Goal: Check status: Check status

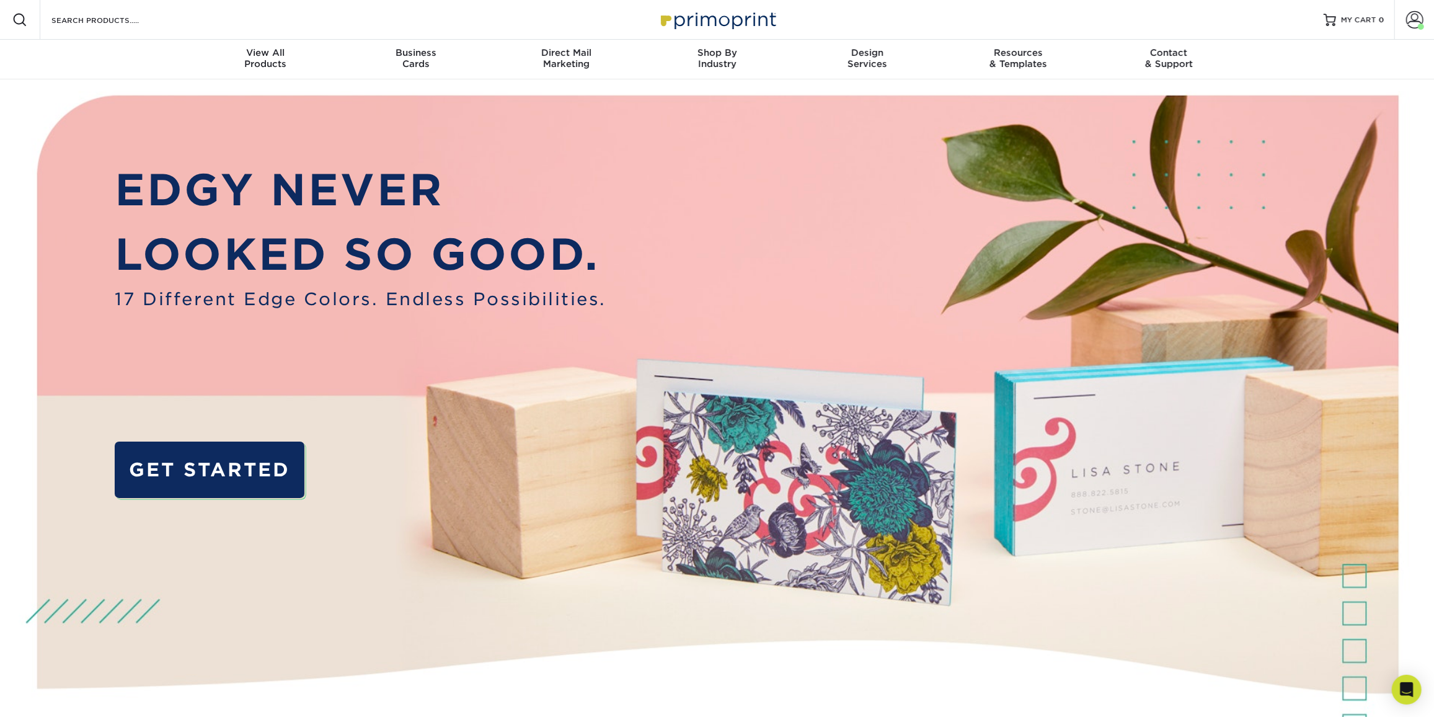
click at [1421, 20] on span at bounding box center [1414, 19] width 17 height 17
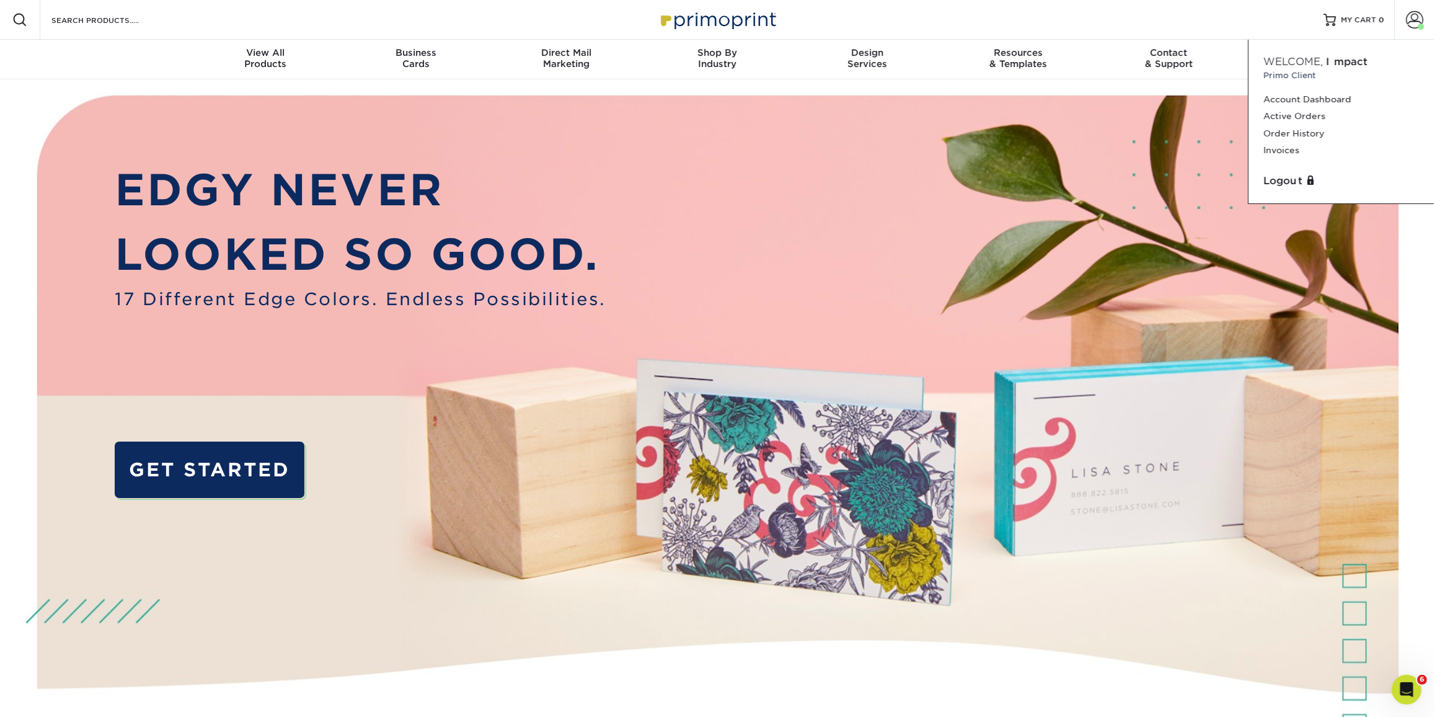
click at [1304, 133] on link "Order History" at bounding box center [1341, 133] width 156 height 17
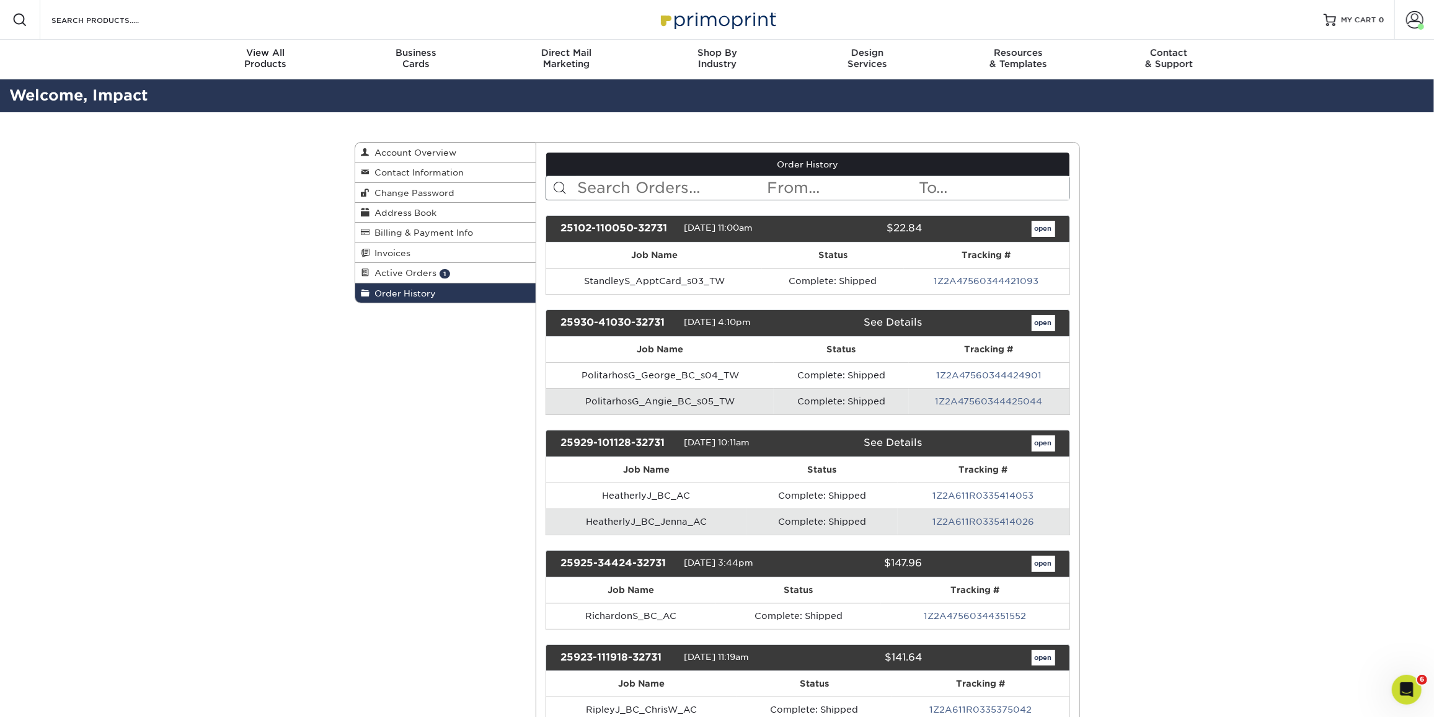
click at [430, 270] on span "Active Orders" at bounding box center [403, 273] width 67 height 10
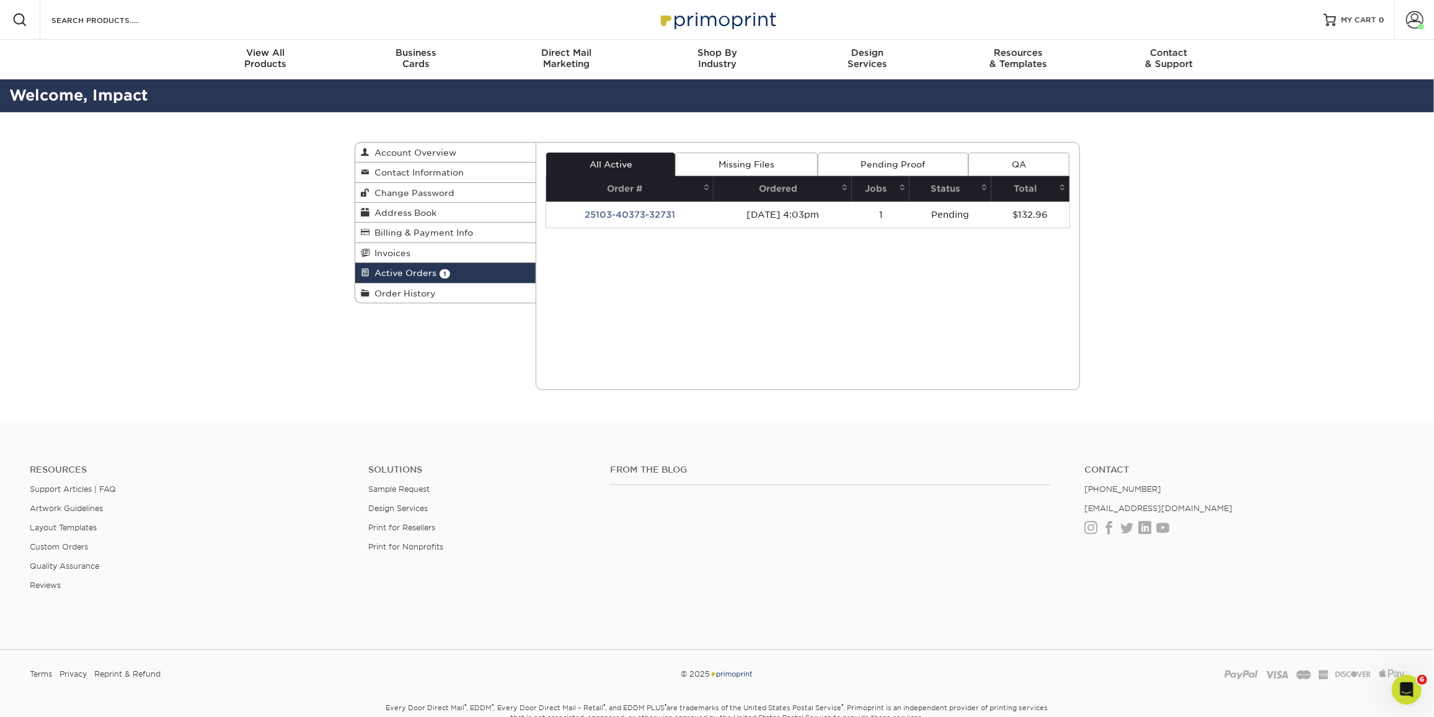
click at [423, 283] on link "Order History" at bounding box center [445, 292] width 181 height 19
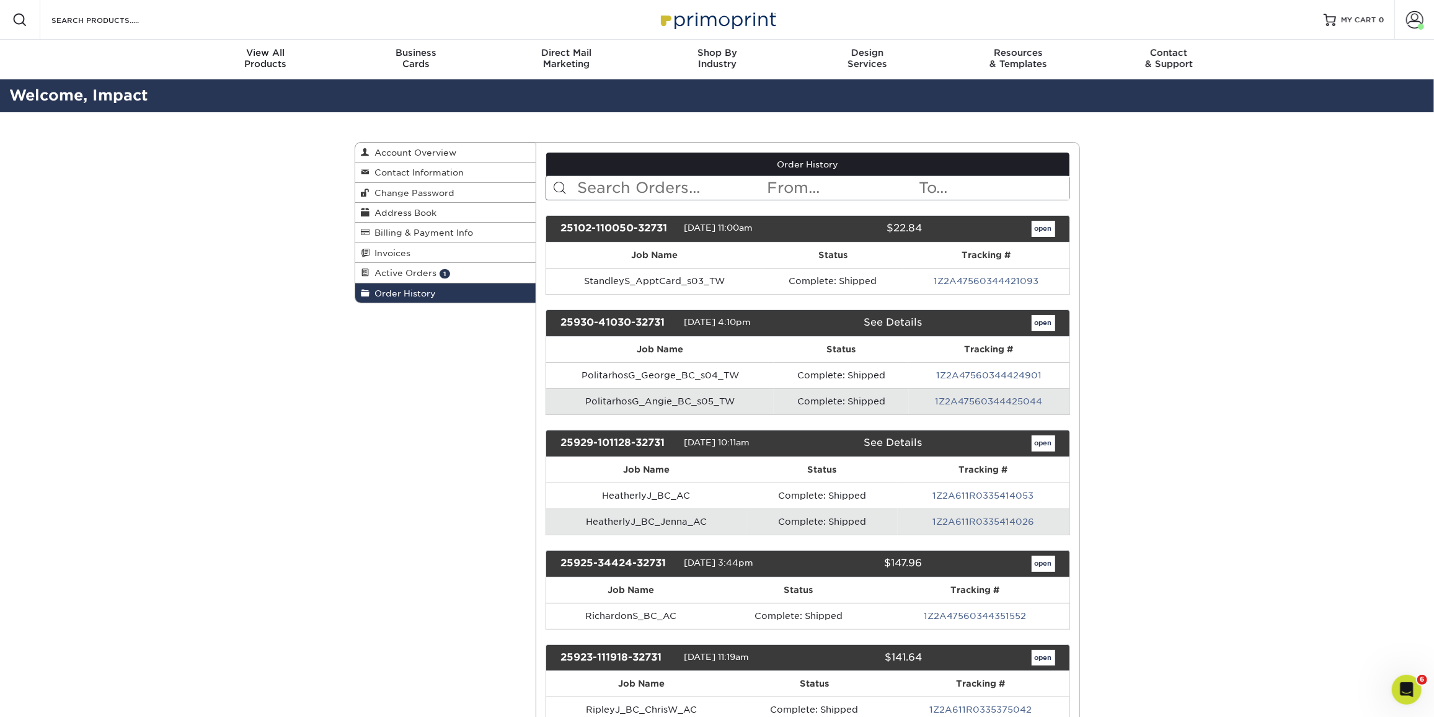
click at [965, 490] on link "1Z2A611R0335414053" at bounding box center [983, 495] width 101 height 10
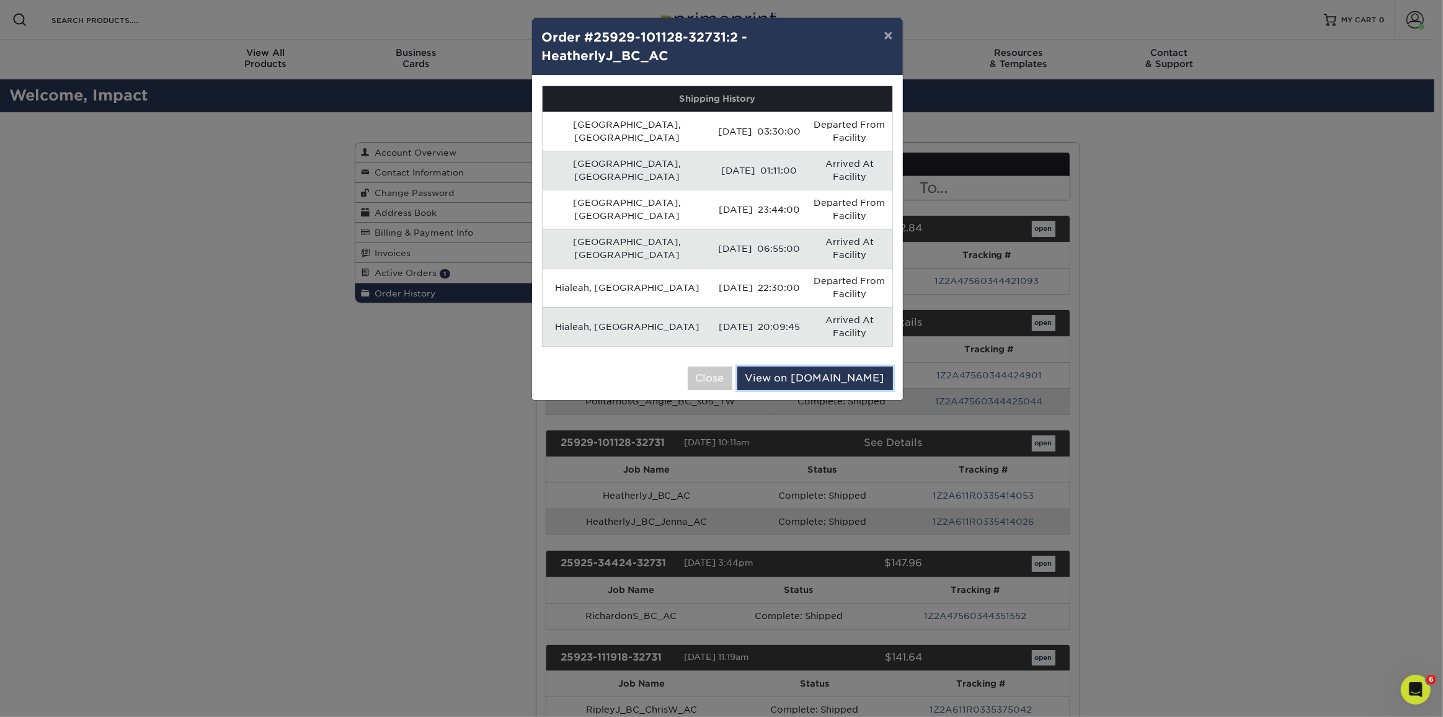
click at [857, 366] on link "View on [DOMAIN_NAME]" at bounding box center [815, 378] width 156 height 24
click at [732, 366] on button "Close" at bounding box center [709, 378] width 45 height 24
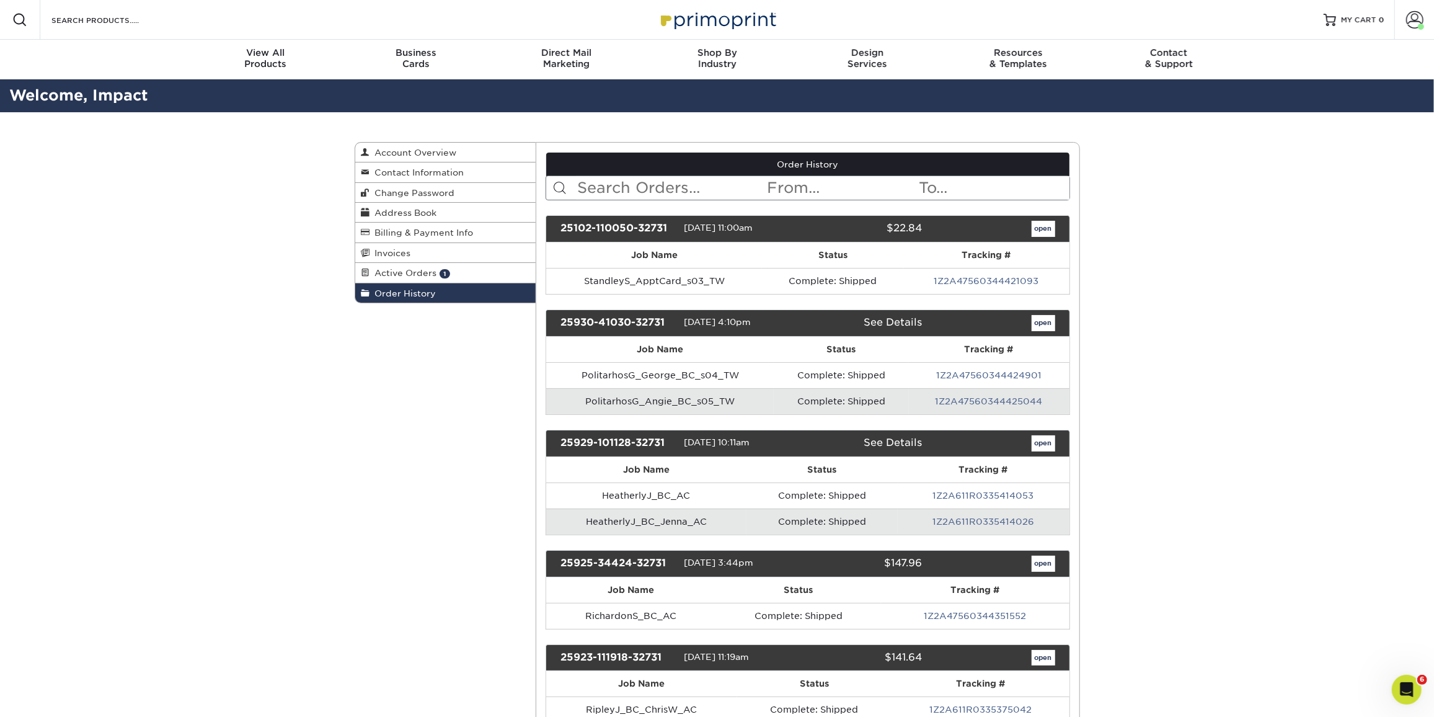
click at [40, 61] on nav "Resources Menu Search Products Account Welcome, Impact Primo Client Account Das…" at bounding box center [717, 39] width 1434 height 79
